Goal: Find specific page/section: Find specific page/section

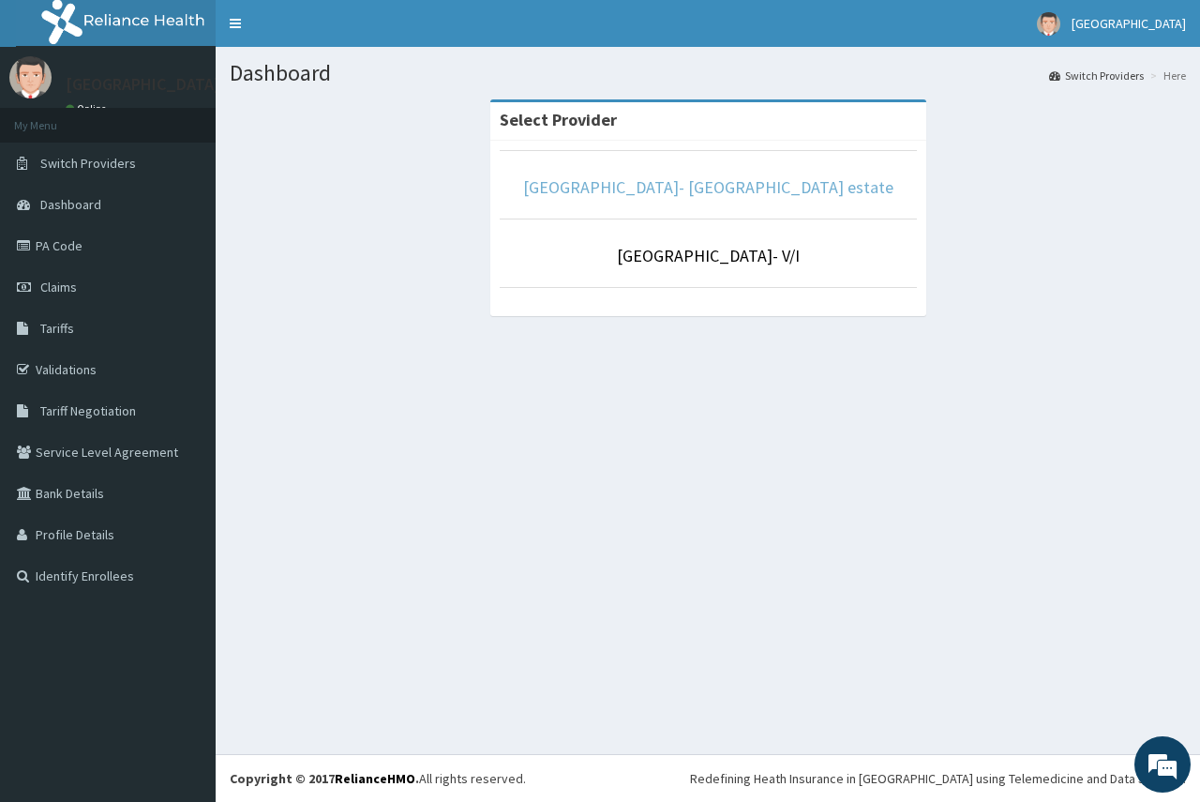
click at [717, 192] on link "[GEOGRAPHIC_DATA]- [GEOGRAPHIC_DATA] estate" at bounding box center [708, 187] width 370 height 22
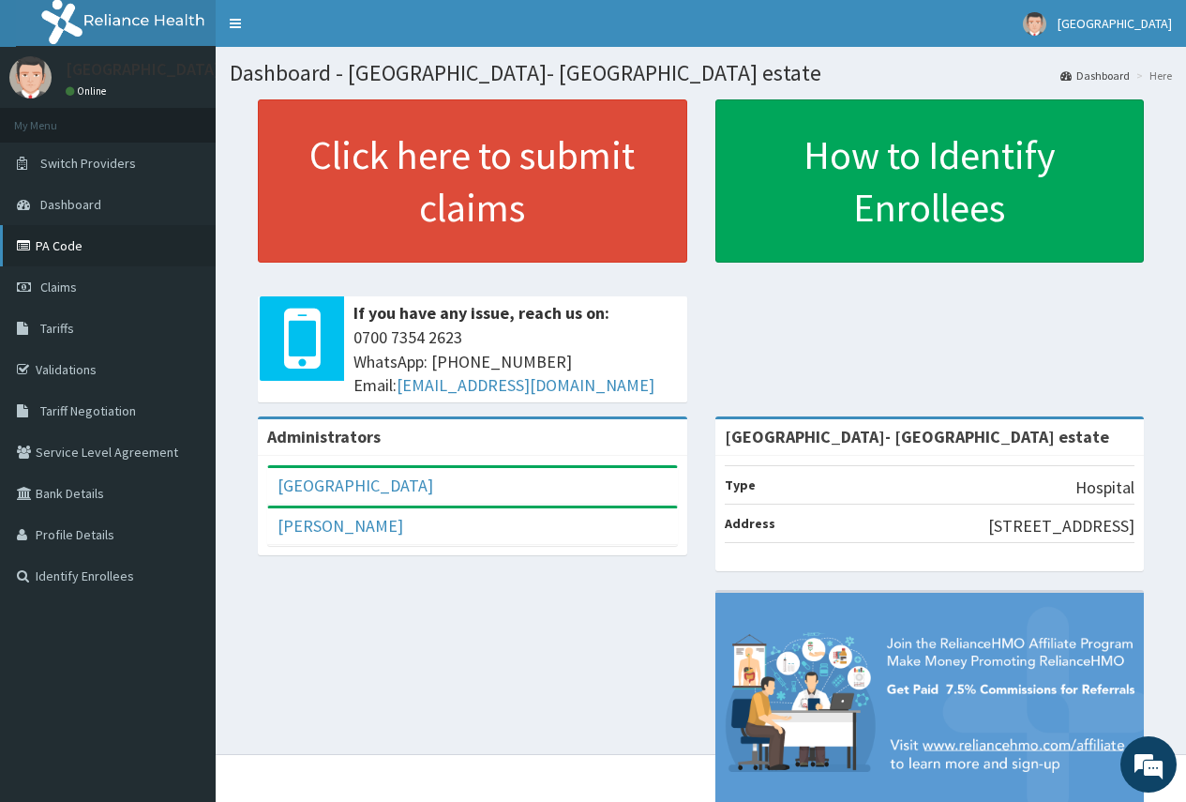
click at [72, 253] on link "PA Code" at bounding box center [108, 245] width 216 height 41
